Goal: Information Seeking & Learning: Learn about a topic

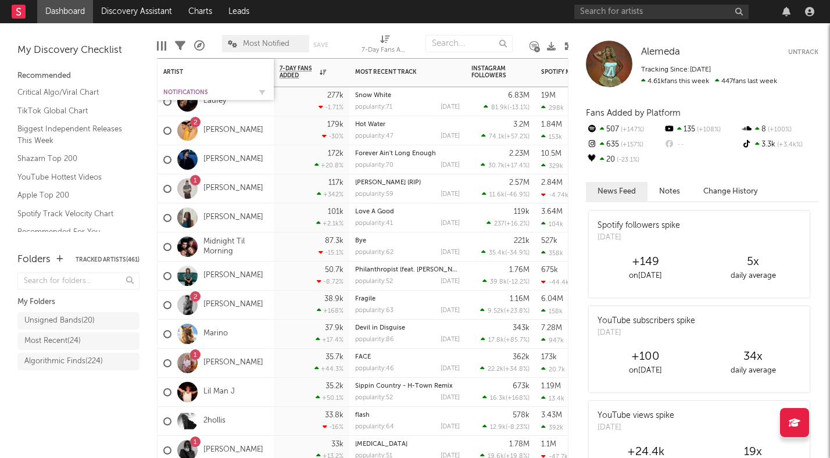
click at [199, 91] on div "Notifications" at bounding box center [206, 92] width 87 height 7
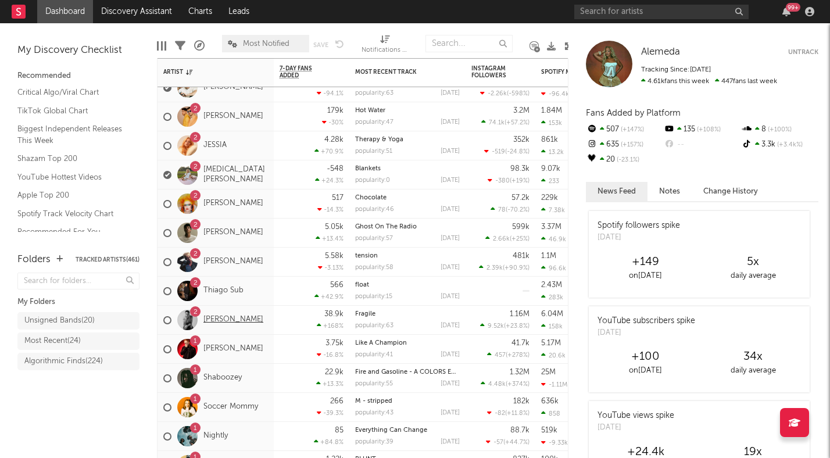
click at [259, 325] on link "[PERSON_NAME]" at bounding box center [233, 320] width 60 height 10
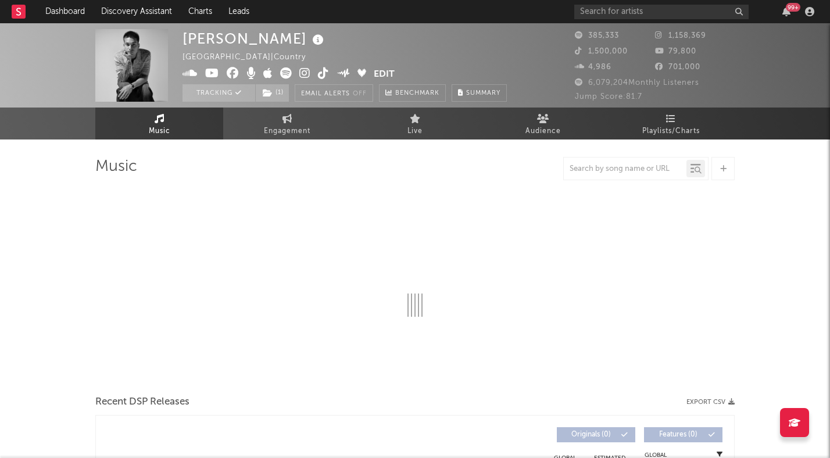
select select "6m"
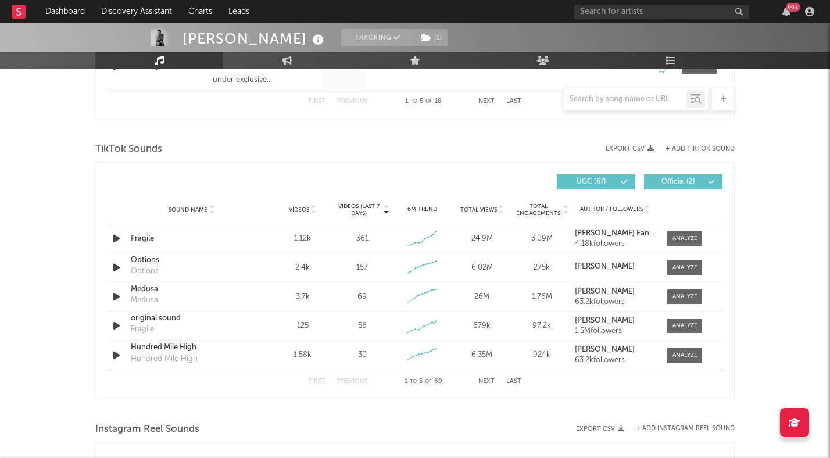
scroll to position [733, 0]
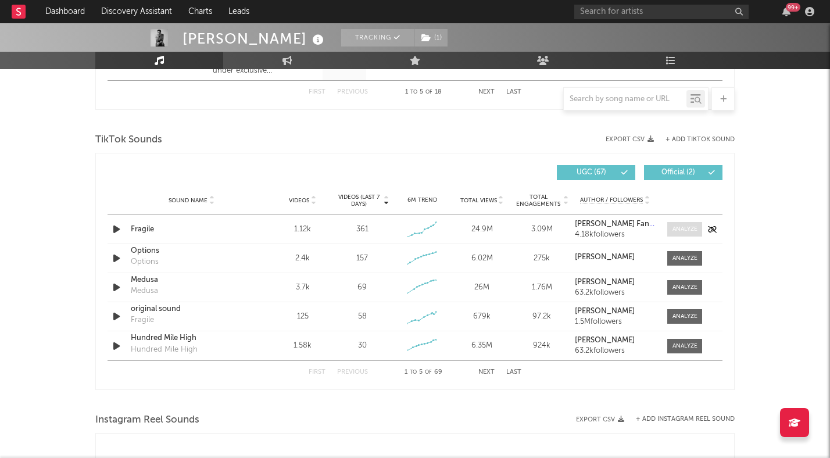
click at [672, 229] on div at bounding box center [684, 229] width 25 height 9
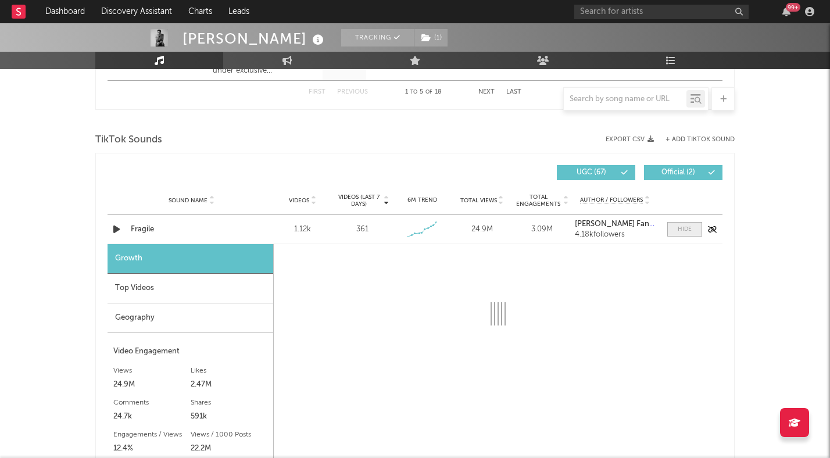
select select "1w"
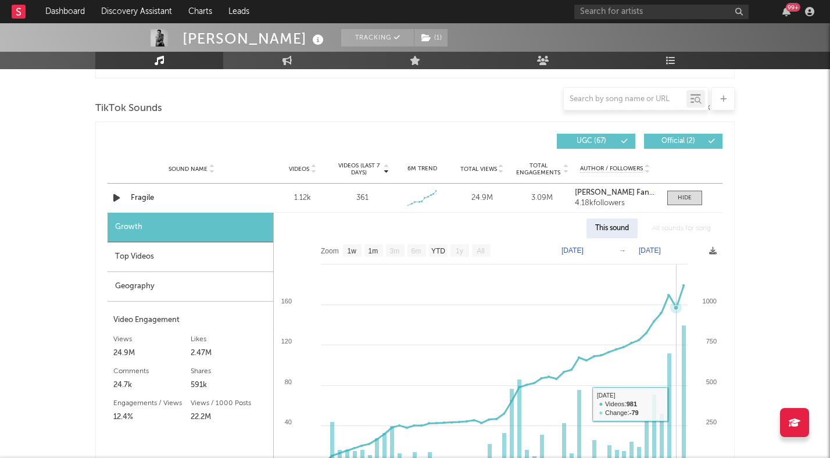
scroll to position [750, 0]
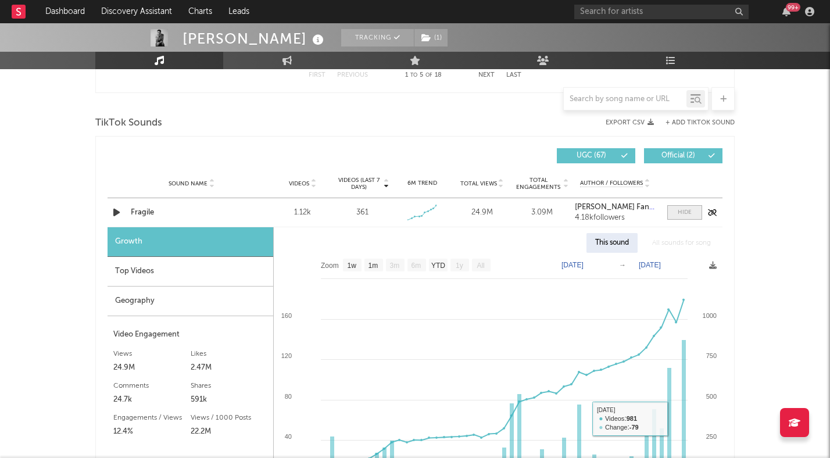
click at [689, 211] on div at bounding box center [685, 212] width 14 height 9
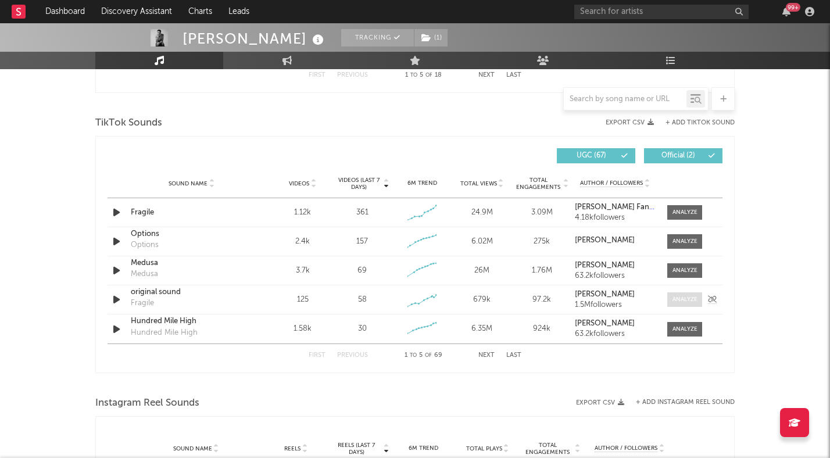
click at [678, 302] on div at bounding box center [684, 299] width 25 height 9
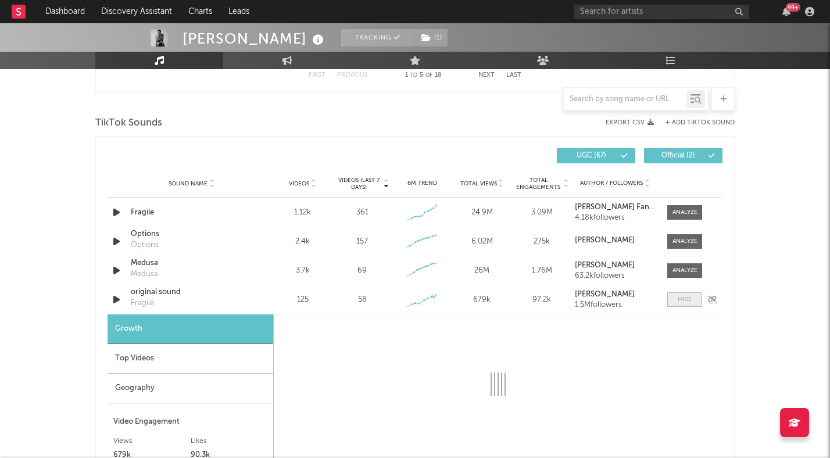
select select "1w"
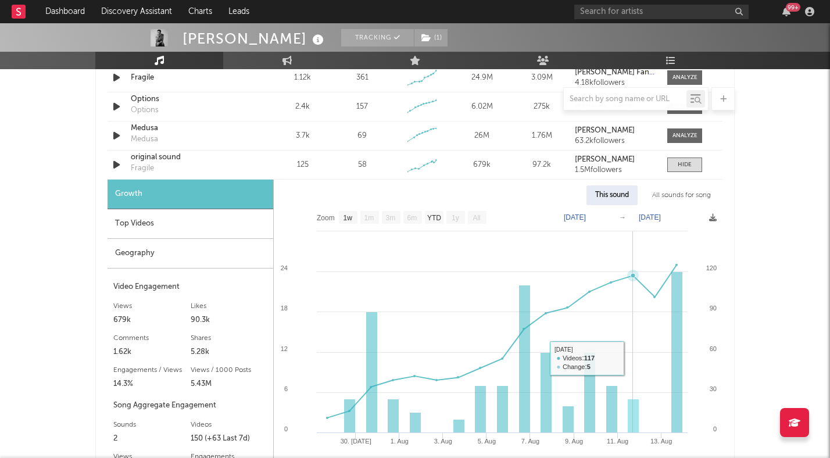
scroll to position [864, 0]
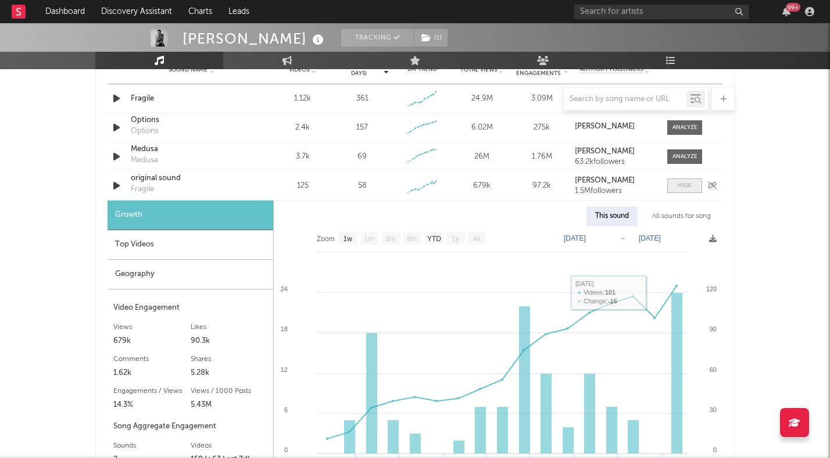
click at [691, 187] on span at bounding box center [684, 185] width 35 height 15
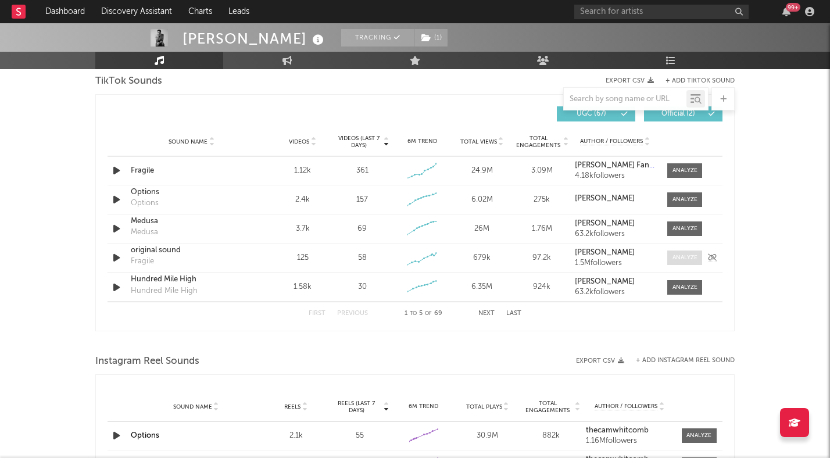
scroll to position [761, 0]
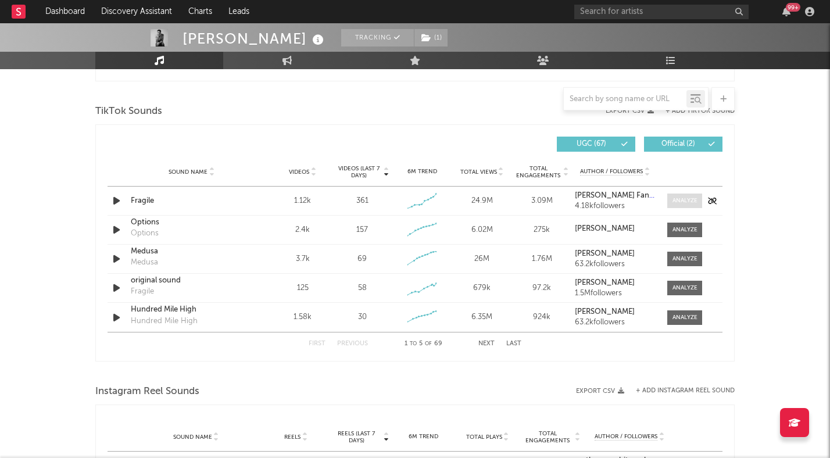
click at [685, 201] on div at bounding box center [684, 200] width 25 height 9
select select "1w"
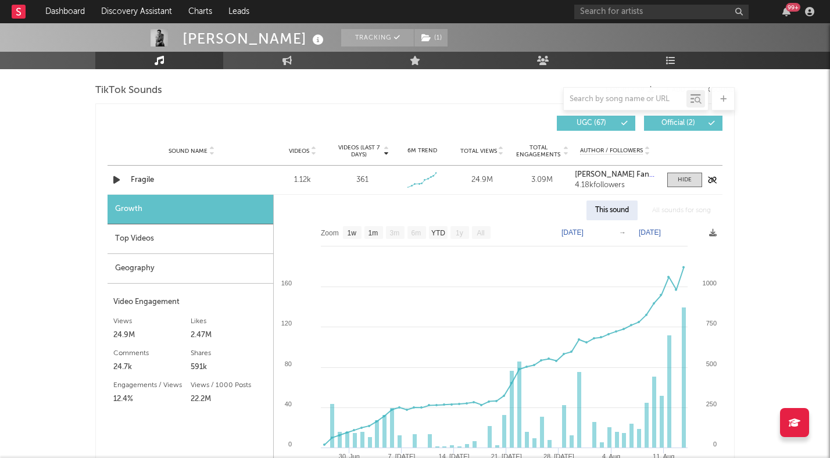
scroll to position [781, 0]
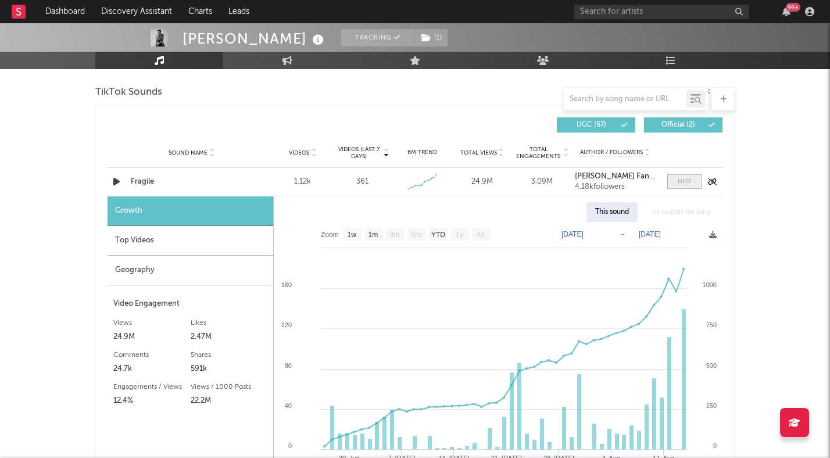
click at [678, 182] on div at bounding box center [685, 181] width 14 height 9
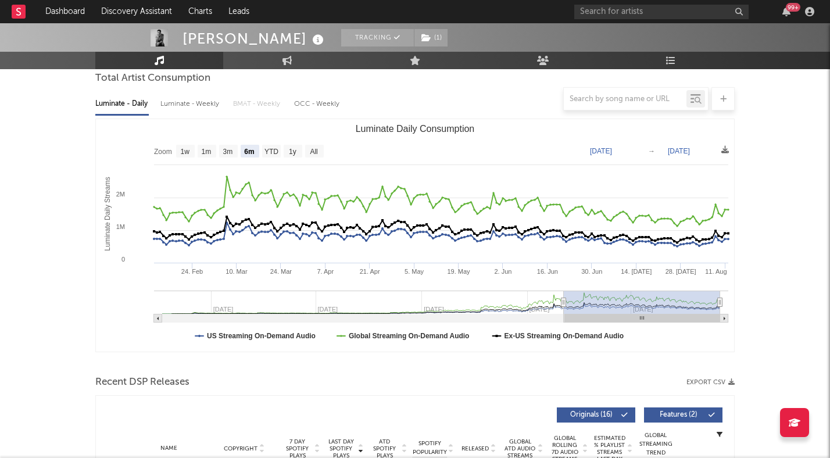
scroll to position [109, 0]
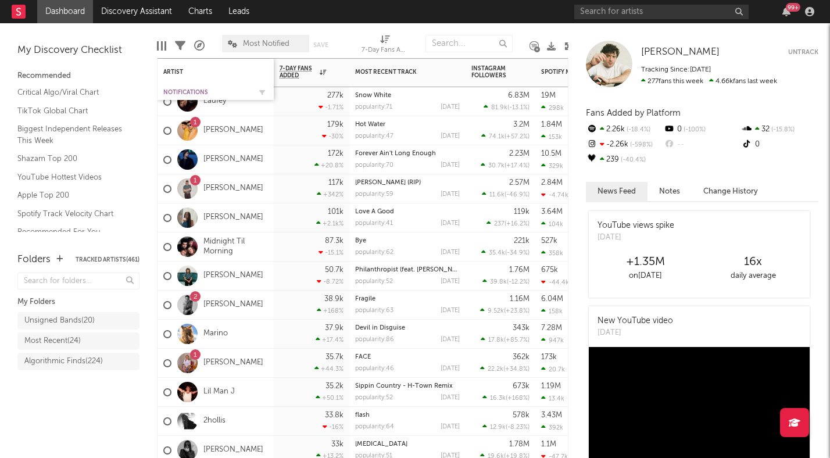
click at [188, 91] on div "Notifications" at bounding box center [206, 92] width 87 height 7
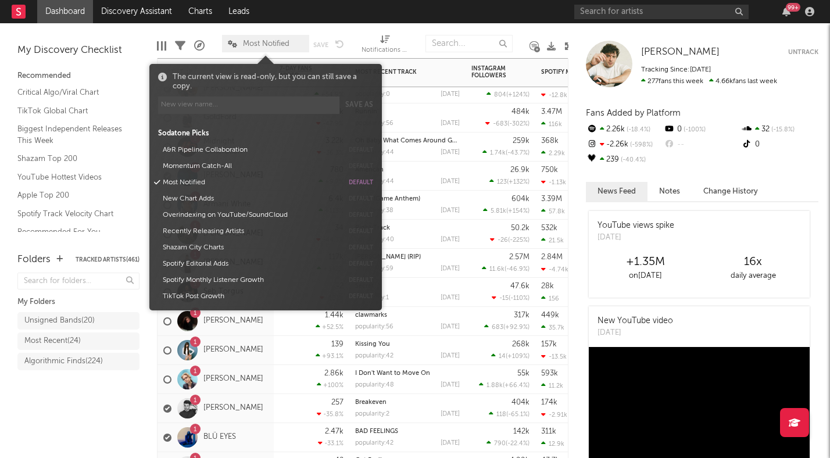
click at [274, 42] on span "Most Notified" at bounding box center [266, 44] width 46 height 8
click at [230, 167] on button "Momentum Catch-All" at bounding box center [251, 166] width 184 height 16
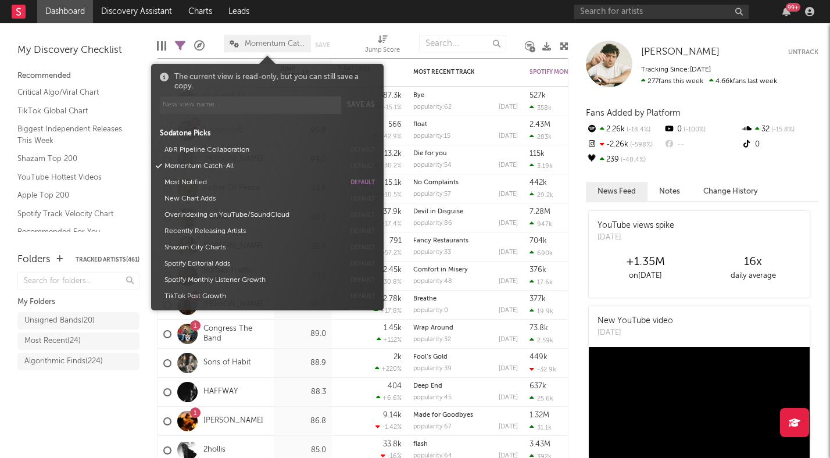
click at [94, 428] on div "Folders Tracked Artists ( 461 ) My Folders Unsigned Bands ( 20 ) Most Recent ( …" at bounding box center [78, 349] width 157 height 217
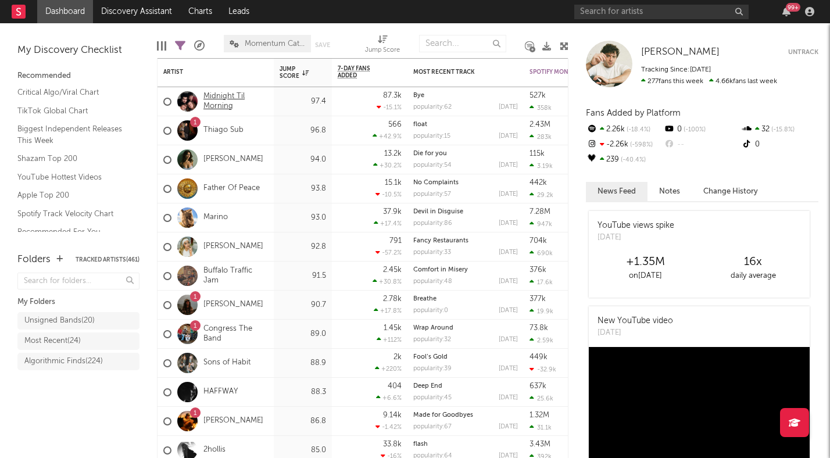
click at [227, 103] on link "Midnight Til Morning" at bounding box center [235, 102] width 65 height 20
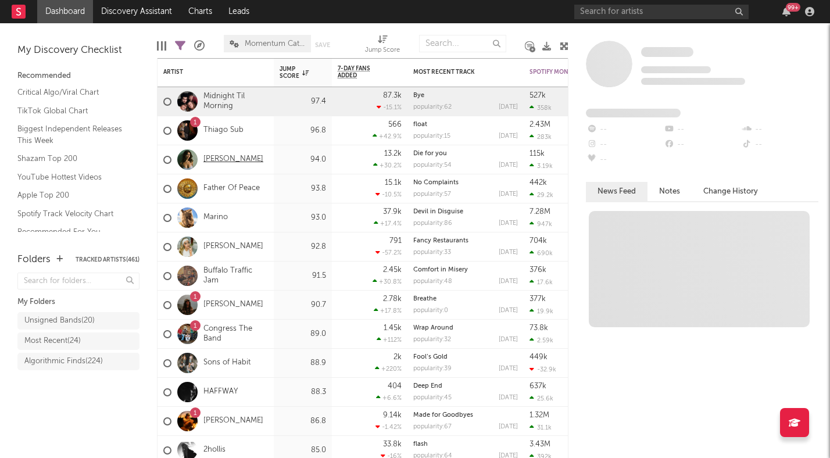
click at [252, 163] on link "[PERSON_NAME]" at bounding box center [233, 160] width 60 height 10
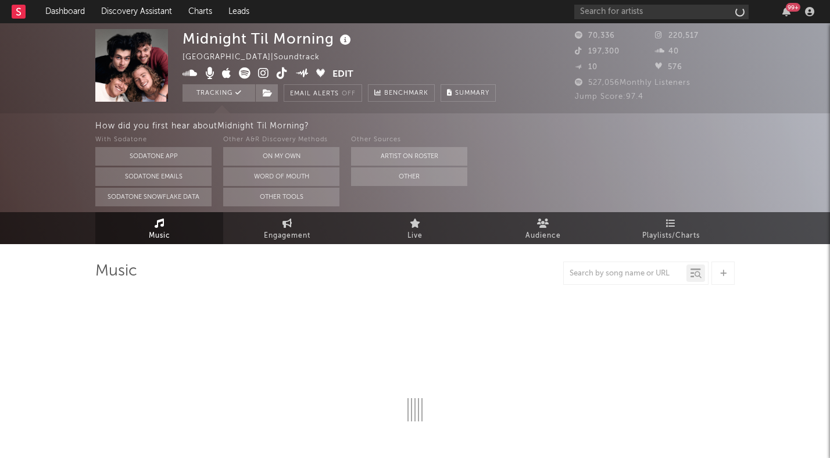
select select "1w"
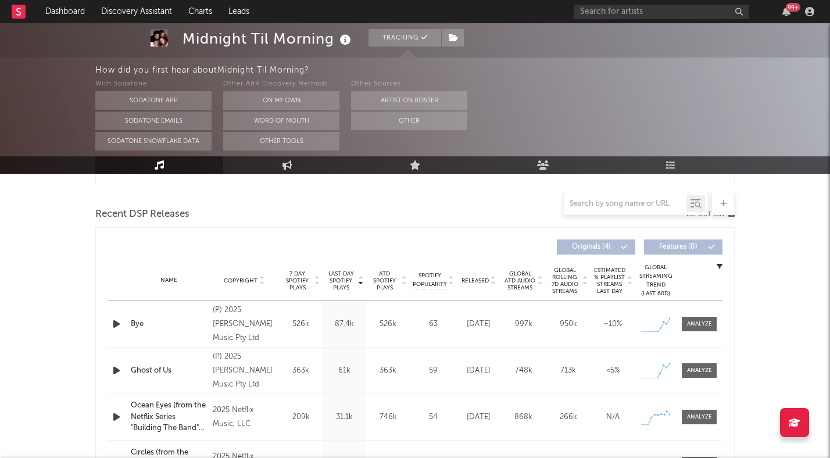
scroll to position [396, 0]
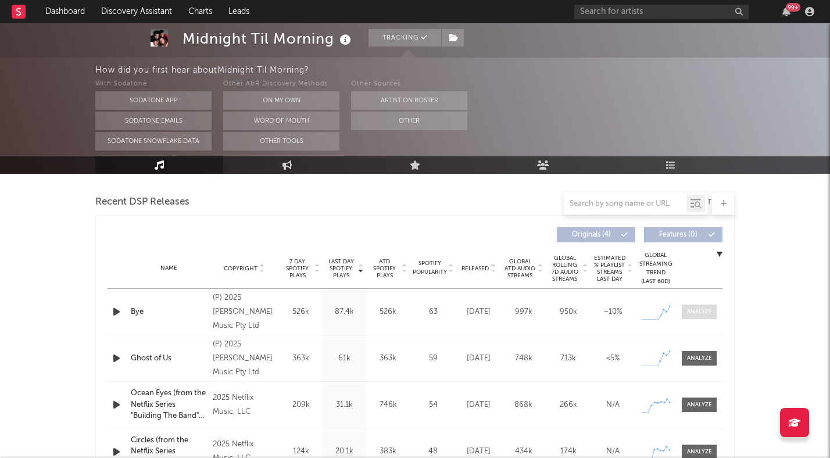
click at [685, 314] on span at bounding box center [699, 312] width 35 height 15
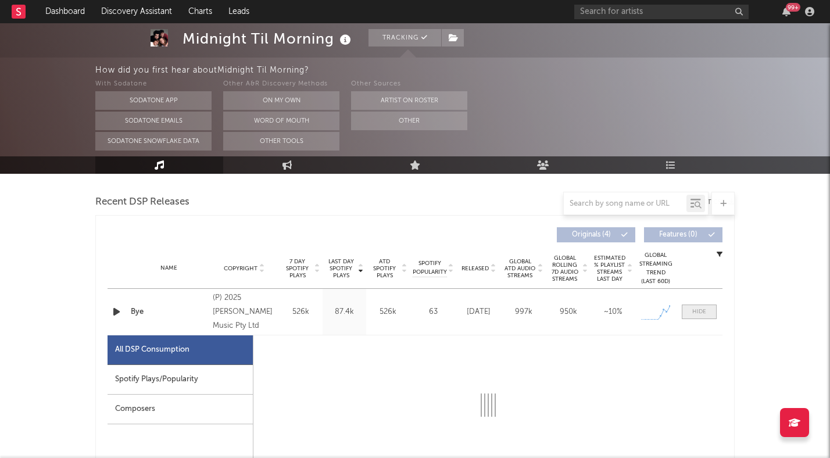
select select "1w"
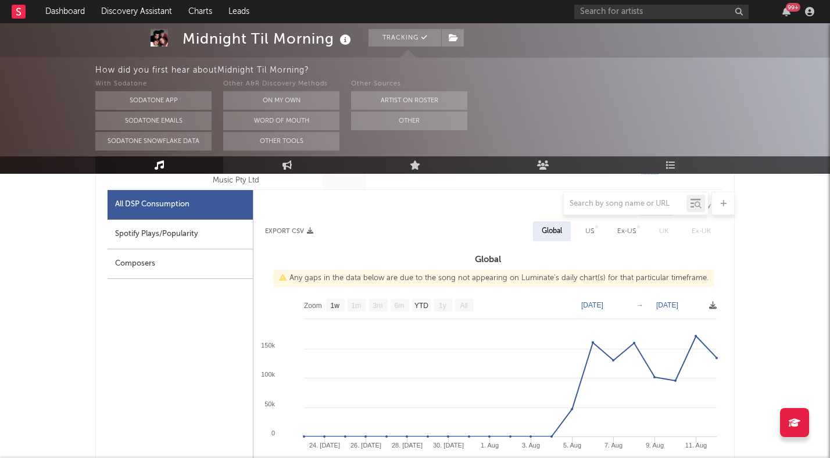
scroll to position [548, 0]
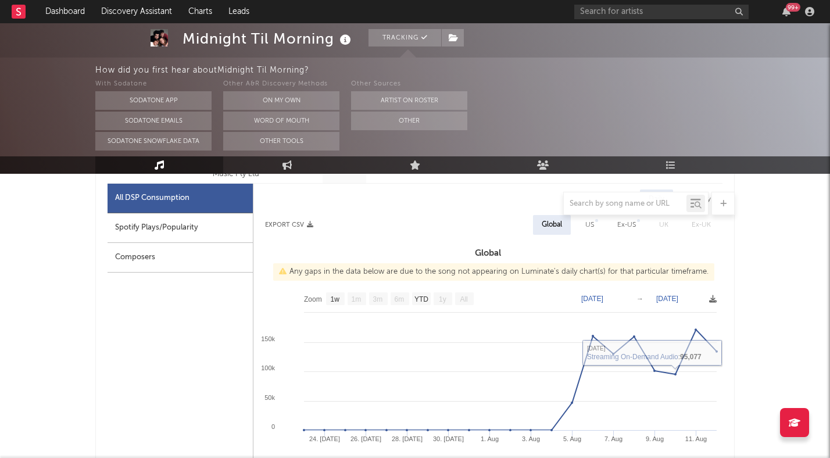
click at [590, 230] on div "US" at bounding box center [589, 225] width 9 height 14
select select "1w"
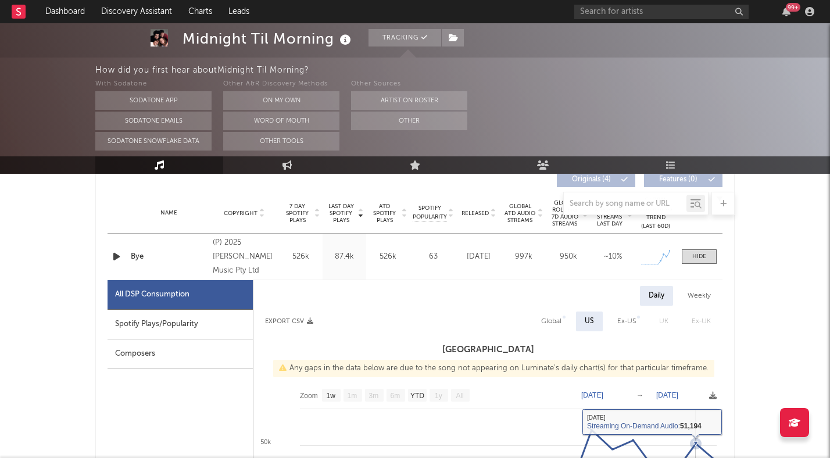
scroll to position [444, 0]
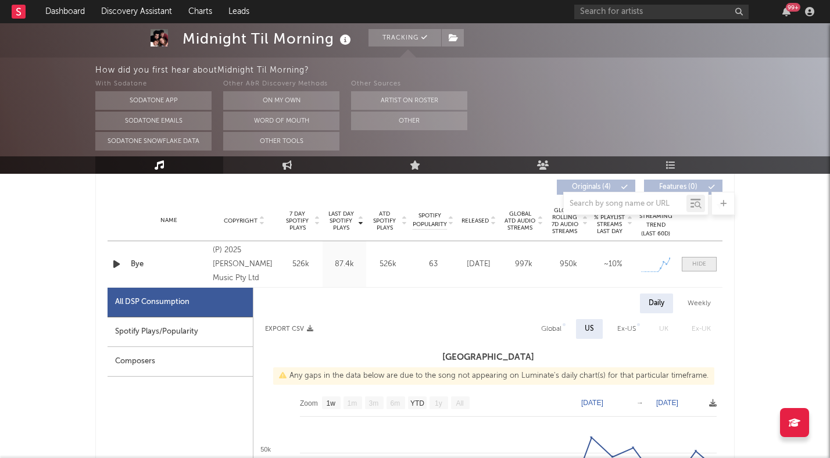
click at [697, 268] on div at bounding box center [699, 264] width 14 height 9
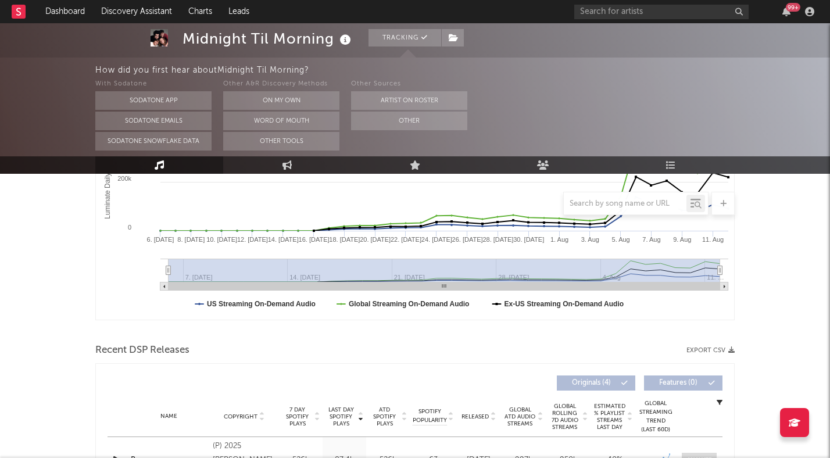
scroll to position [0, 0]
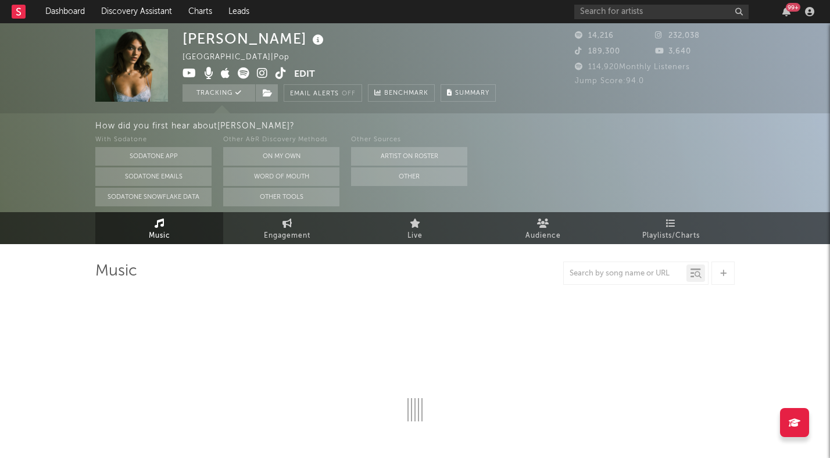
select select "1w"
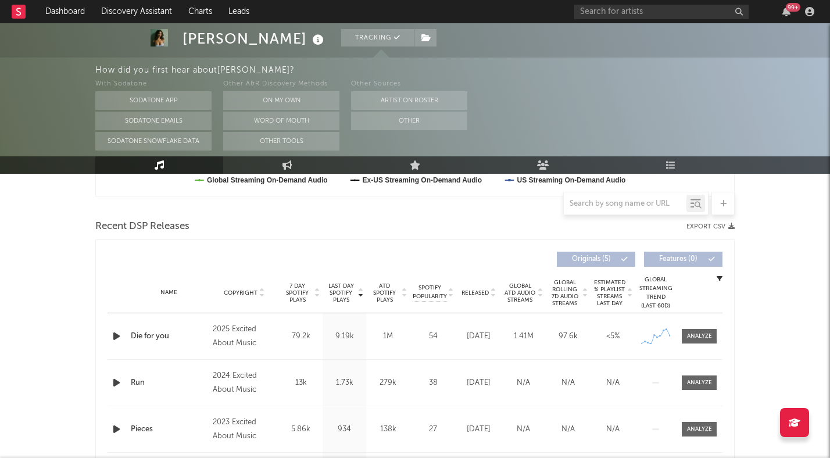
scroll to position [373, 0]
click at [711, 334] on div at bounding box center [699, 335] width 25 height 9
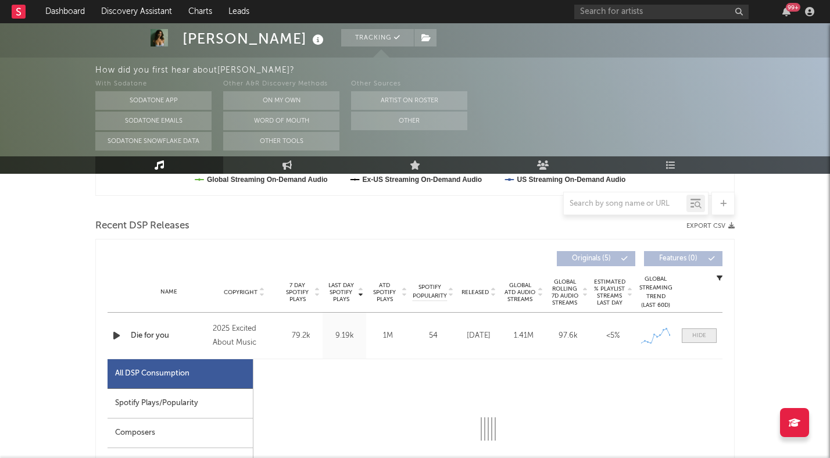
select select "1w"
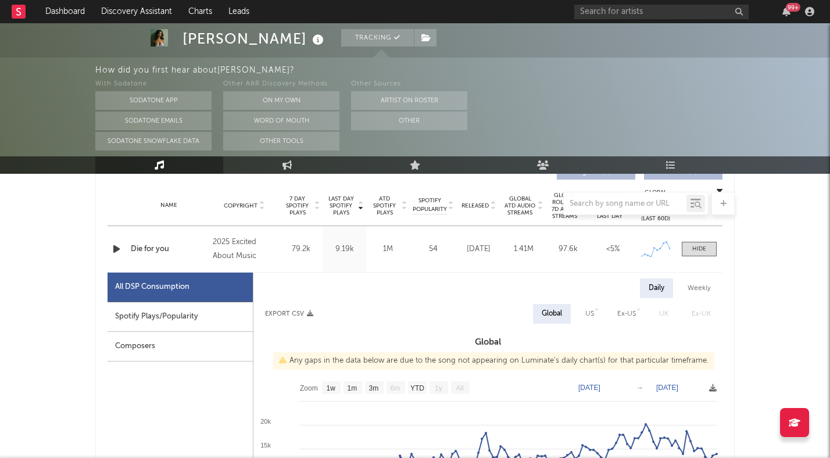
scroll to position [456, 0]
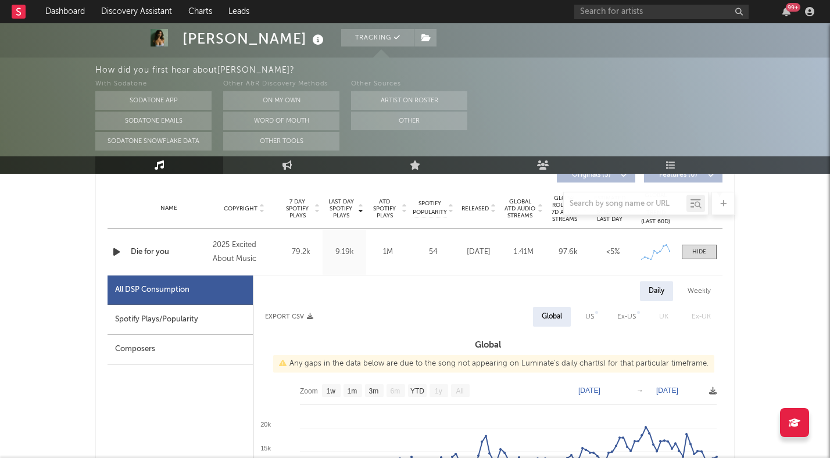
click at [700, 293] on div "Weekly" at bounding box center [699, 291] width 41 height 20
select select "1w"
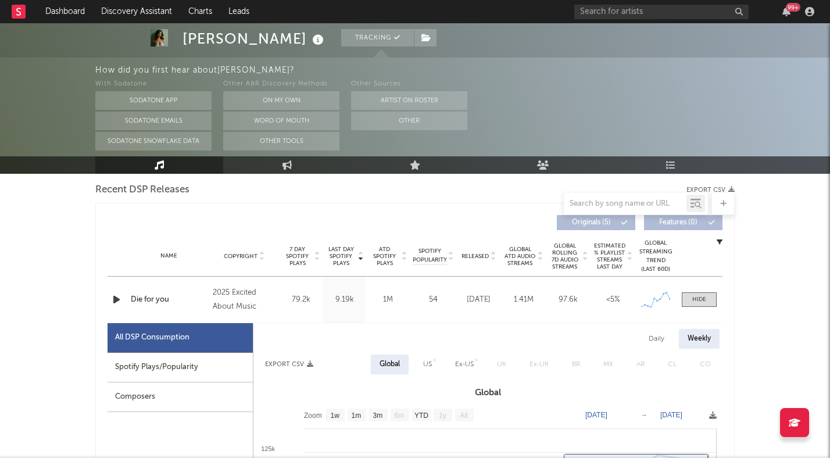
scroll to position [393, 0]
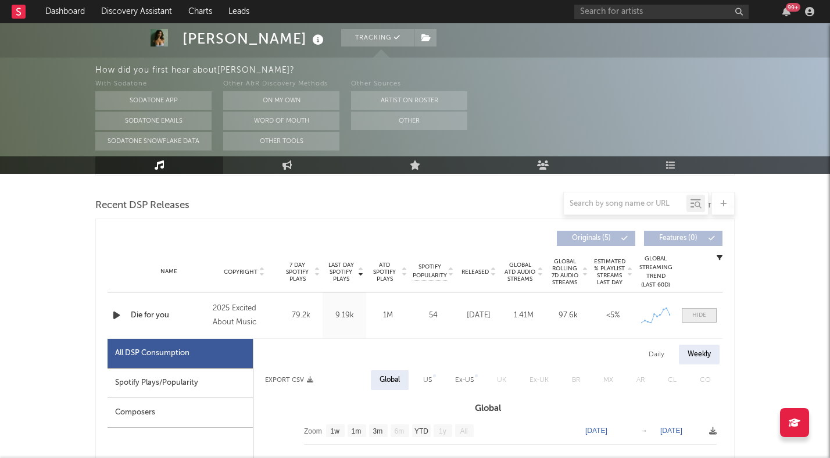
click at [704, 313] on div at bounding box center [699, 315] width 14 height 9
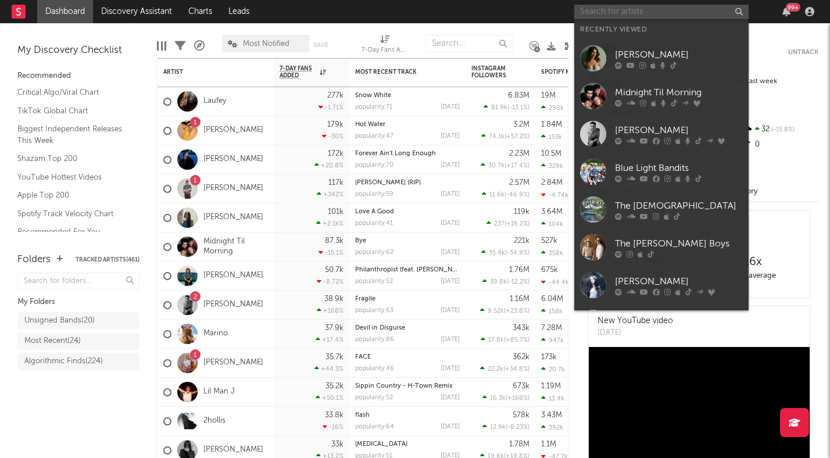
click at [635, 9] on input "text" at bounding box center [661, 12] width 174 height 15
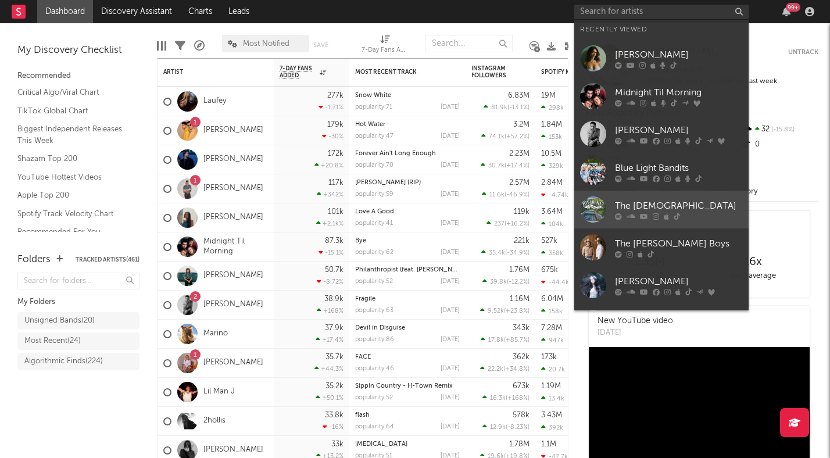
click at [660, 207] on div "The Creekers" at bounding box center [679, 206] width 128 height 14
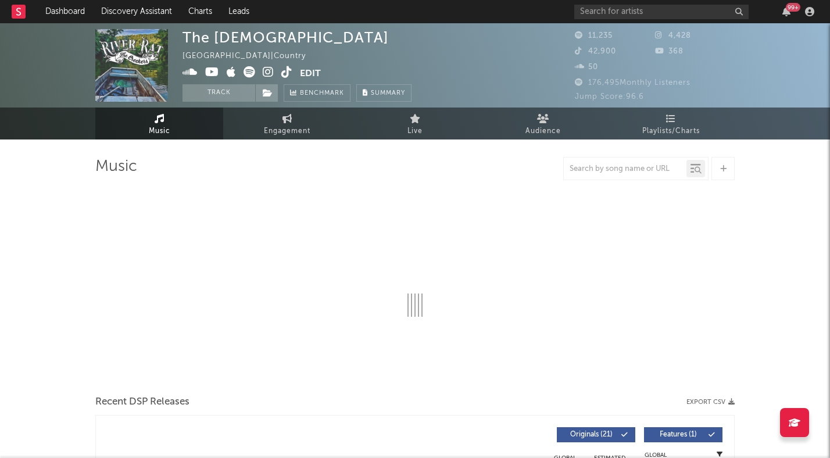
select select "6m"
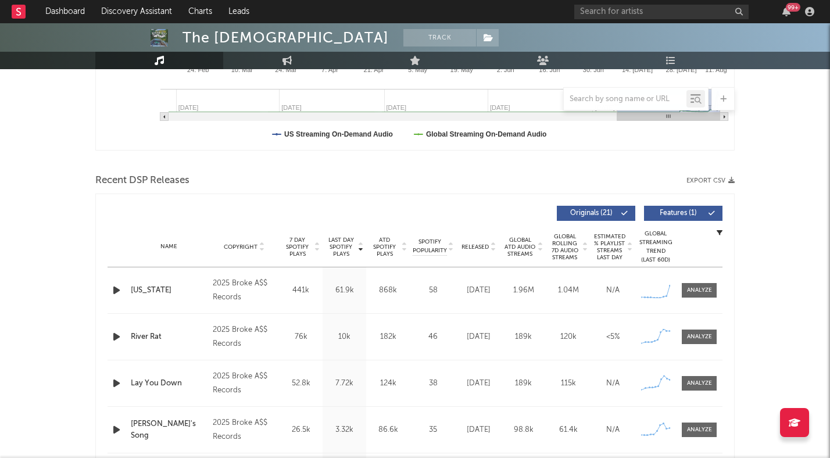
scroll to position [340, 0]
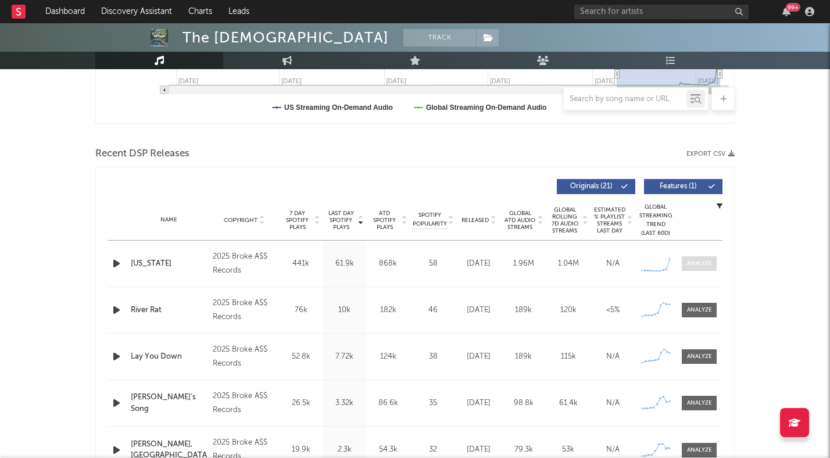
click at [696, 266] on div at bounding box center [699, 263] width 25 height 9
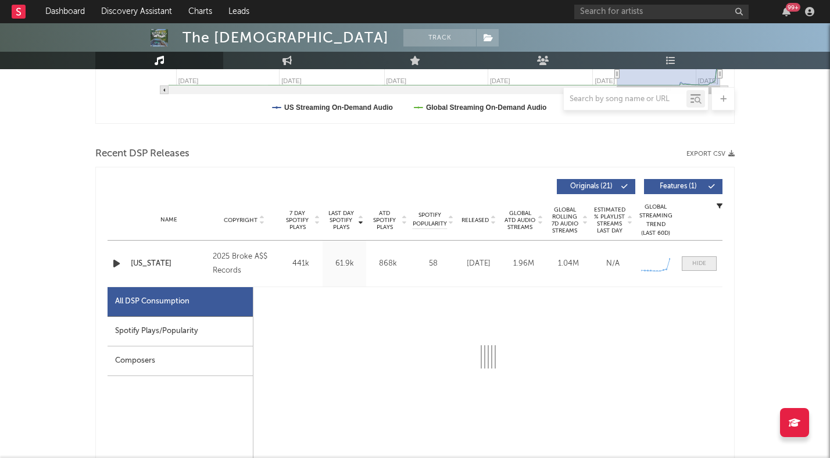
select select "1w"
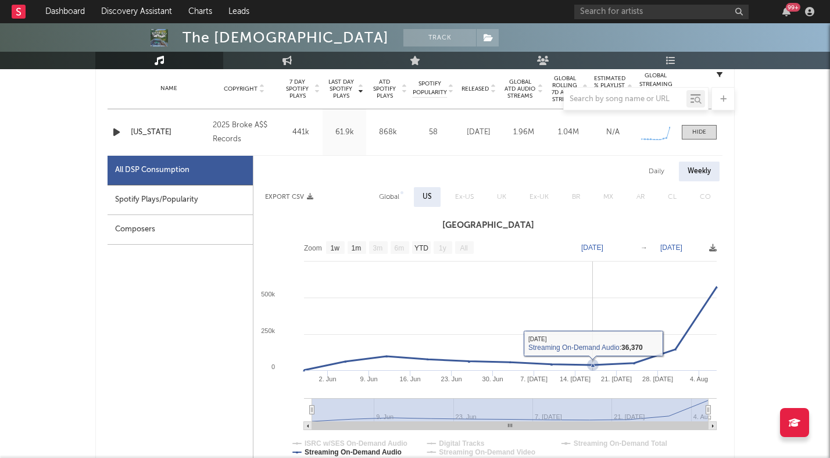
scroll to position [446, 0]
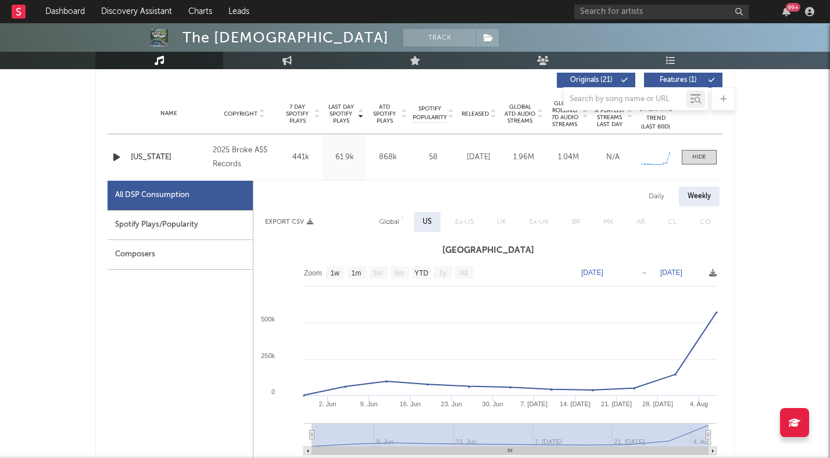
click at [663, 198] on div "Daily" at bounding box center [656, 197] width 33 height 20
select select "1w"
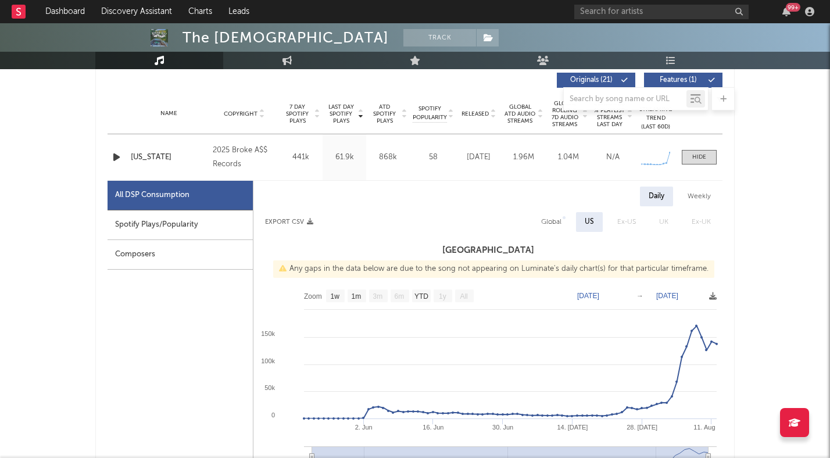
click at [551, 221] on div "Global" at bounding box center [551, 222] width 20 height 14
select select "1w"
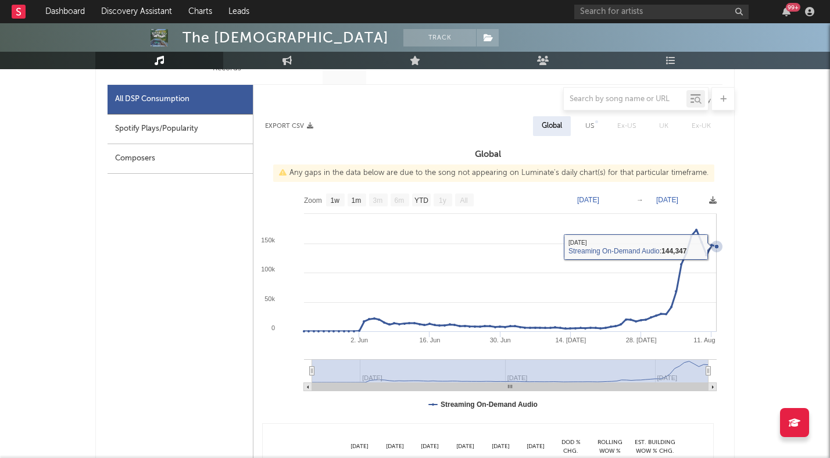
scroll to position [543, 0]
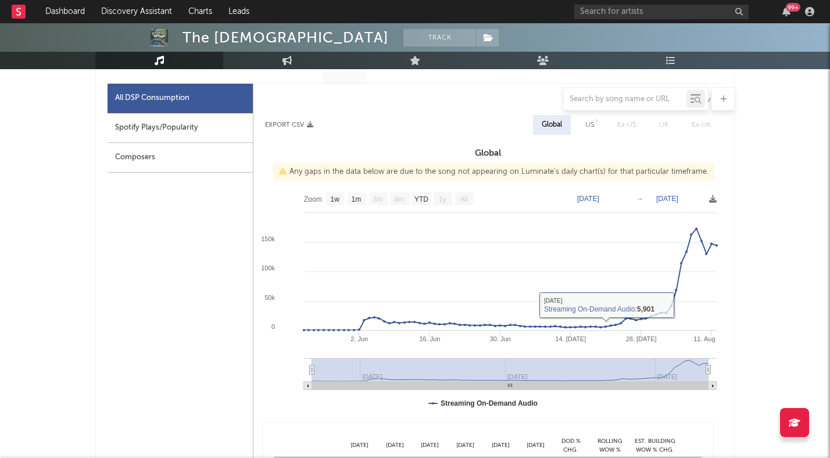
click at [594, 126] on div "US" at bounding box center [589, 125] width 9 height 14
select select "1w"
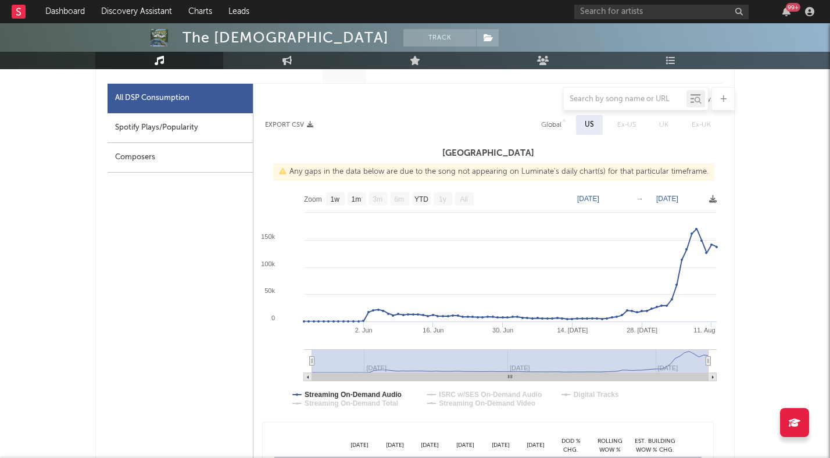
click at [224, 123] on div "Spotify Plays/Popularity" at bounding box center [180, 128] width 145 height 30
select select "1w"
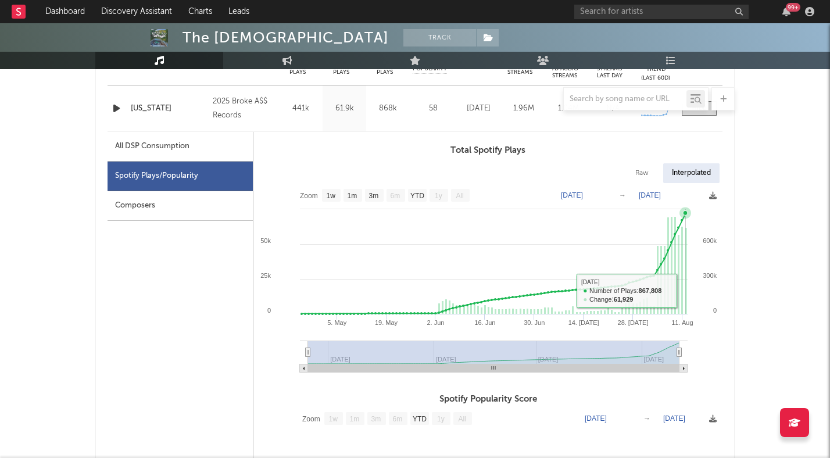
scroll to position [465, 0]
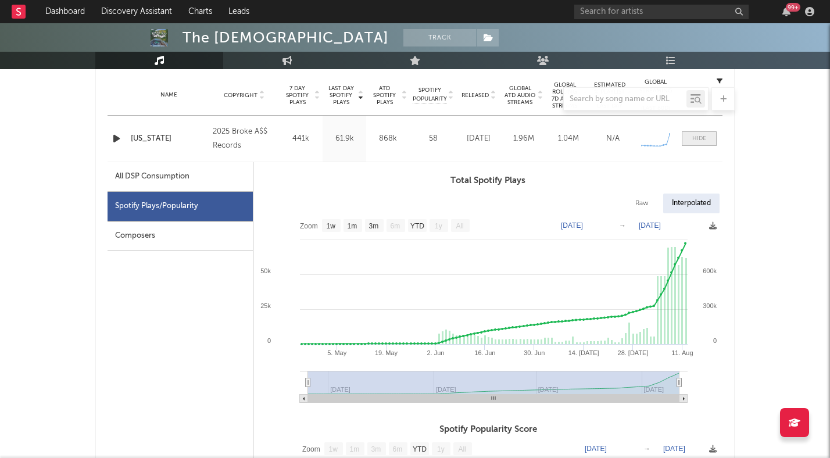
click at [692, 142] on div at bounding box center [699, 138] width 14 height 9
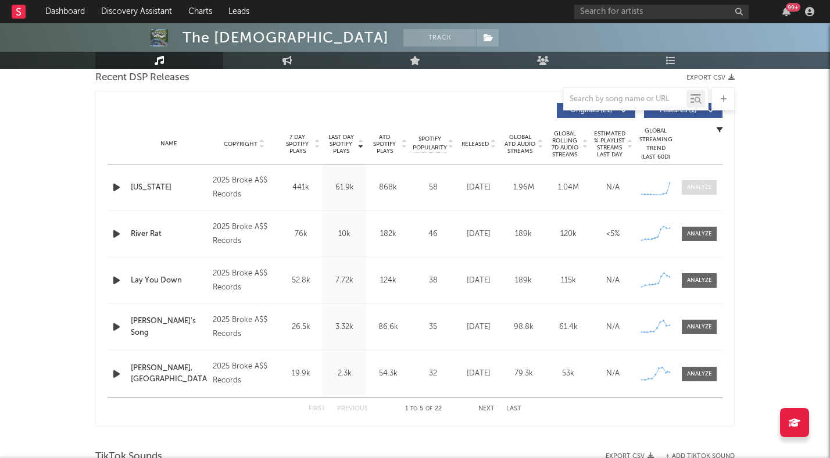
scroll to position [415, 0]
click at [702, 187] on div at bounding box center [699, 188] width 25 height 9
select select "1w"
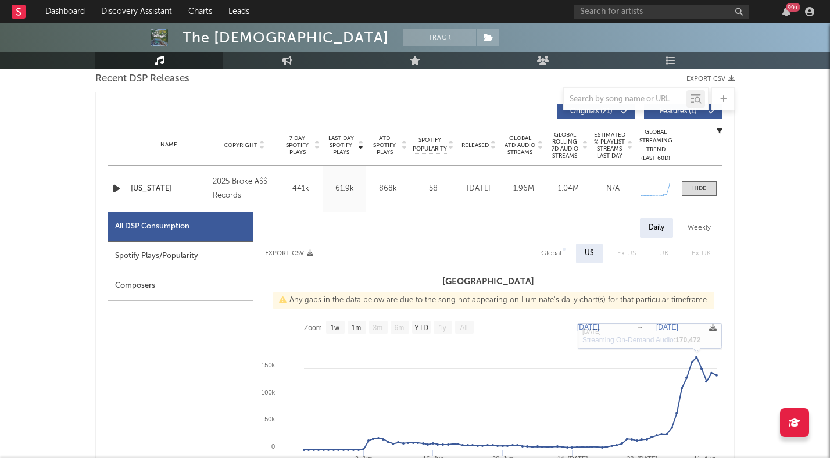
click at [697, 230] on div "Weekly" at bounding box center [699, 228] width 41 height 20
select select "1w"
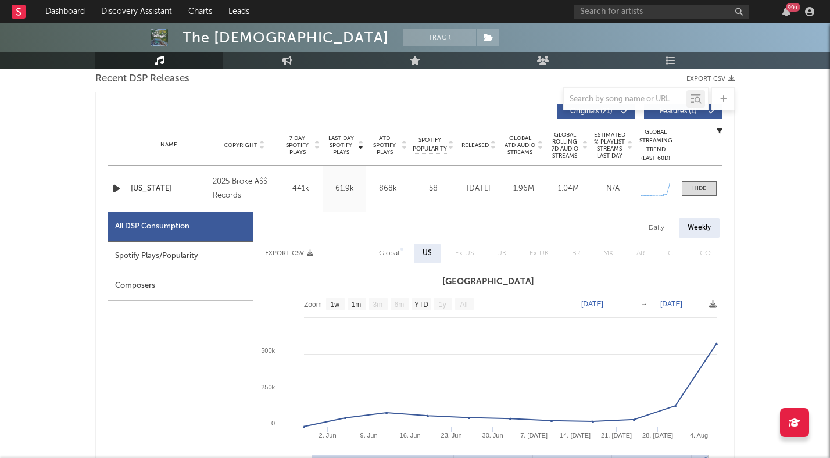
click at [663, 224] on div "Daily" at bounding box center [656, 228] width 33 height 20
select select "1w"
